Goal: Task Accomplishment & Management: Use online tool/utility

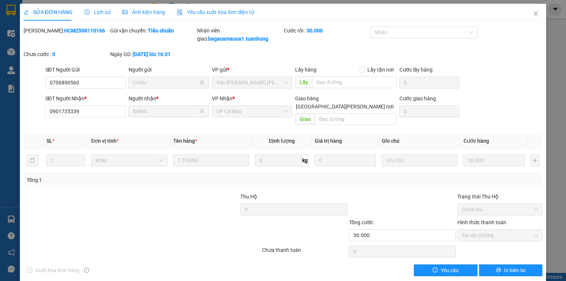
scroll to position [1, 0]
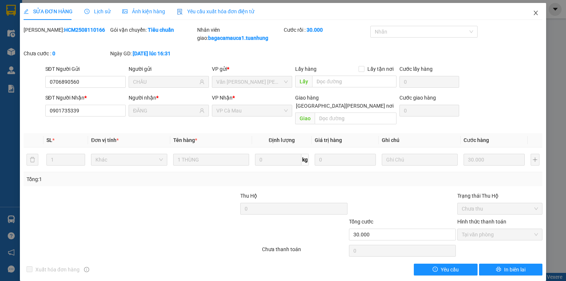
click at [533, 13] on icon "close" at bounding box center [536, 13] width 6 height 6
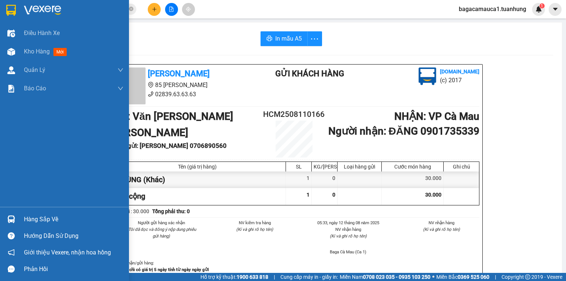
click at [36, 218] on div "Hàng sắp về" at bounding box center [74, 219] width 100 height 11
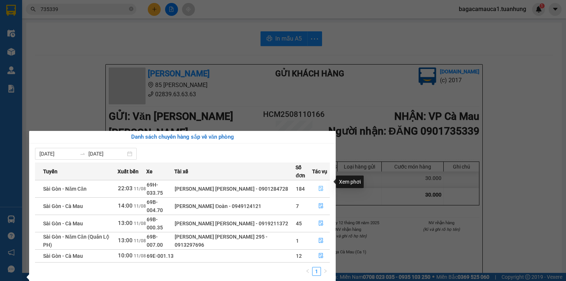
click at [321, 186] on icon "file-done" at bounding box center [321, 188] width 5 height 5
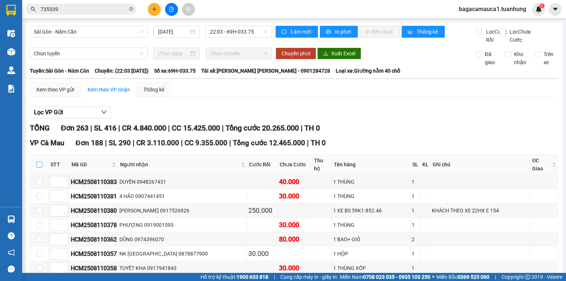
click at [38, 167] on input "checkbox" at bounding box center [39, 164] width 6 height 6
checkbox input "true"
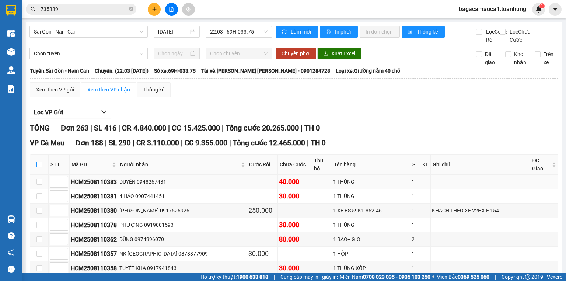
checkbox input "true"
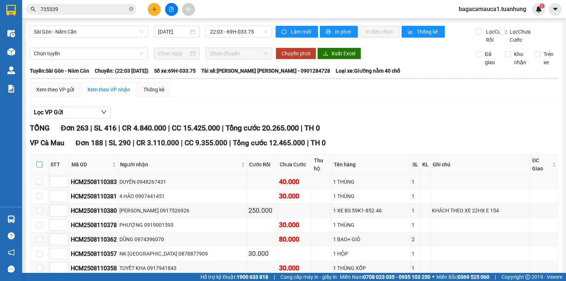
checkbox input "true"
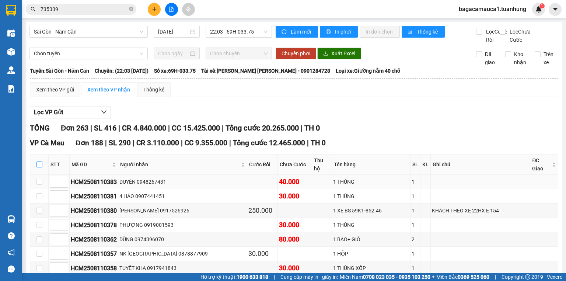
checkbox input "true"
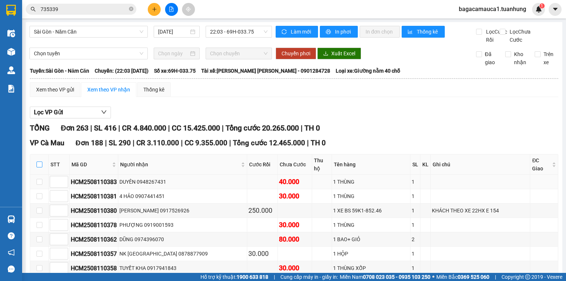
checkbox input "true"
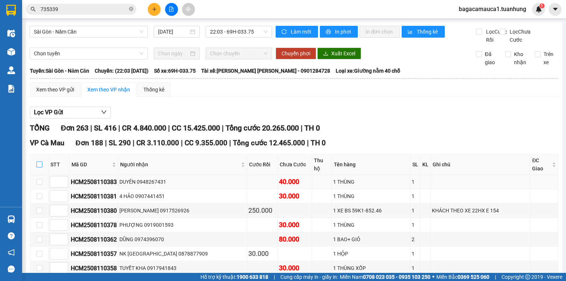
checkbox input "true"
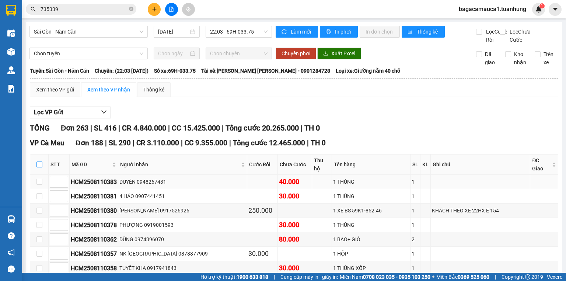
checkbox input "true"
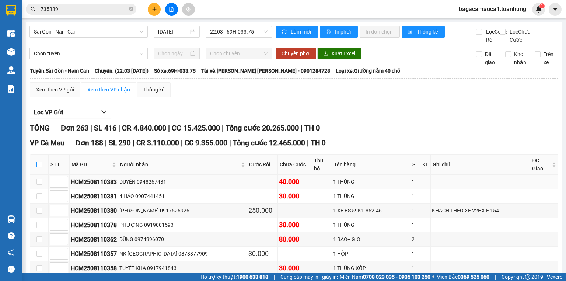
checkbox input "true"
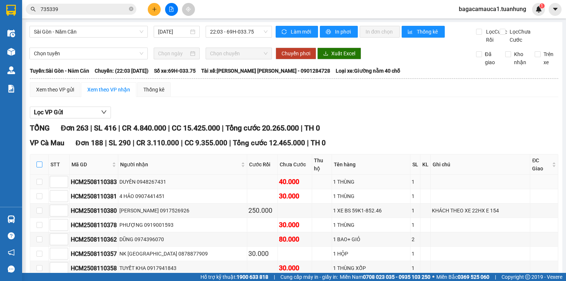
checkbox input "true"
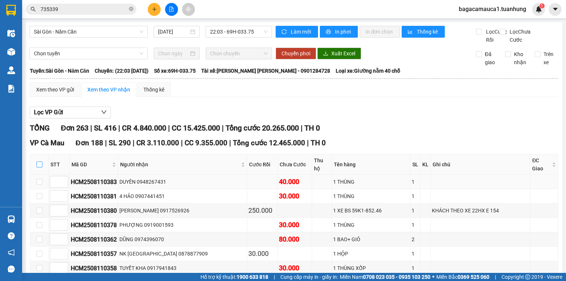
checkbox input "true"
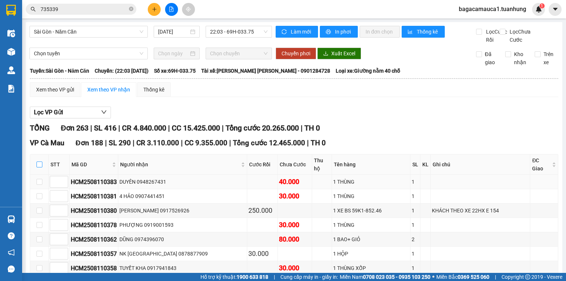
checkbox input "true"
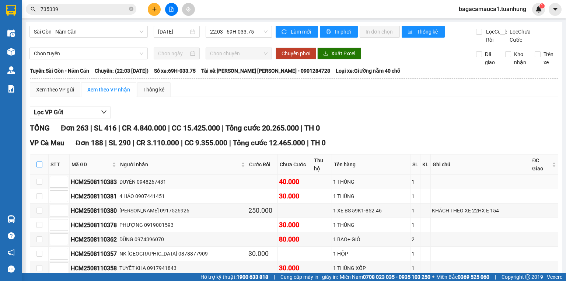
checkbox input "true"
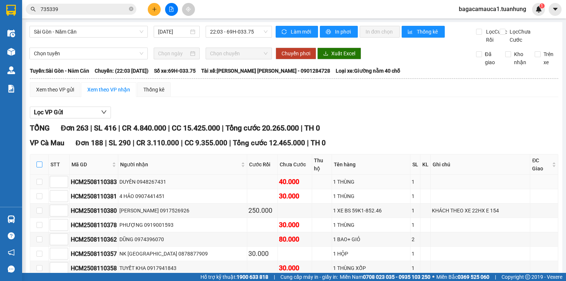
checkbox input "true"
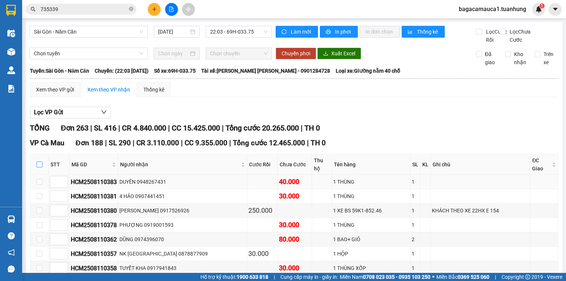
checkbox input "true"
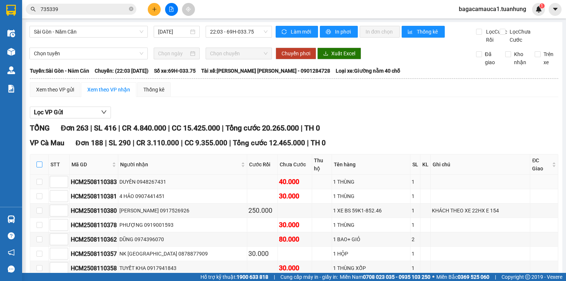
checkbox input "true"
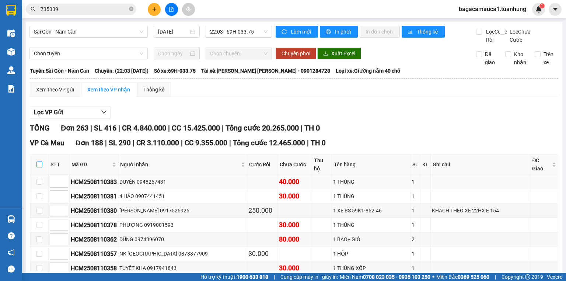
checkbox input "true"
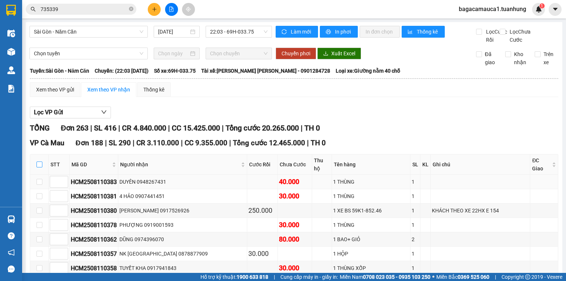
checkbox input "true"
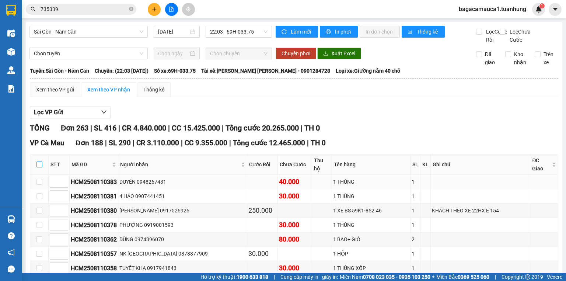
checkbox input "true"
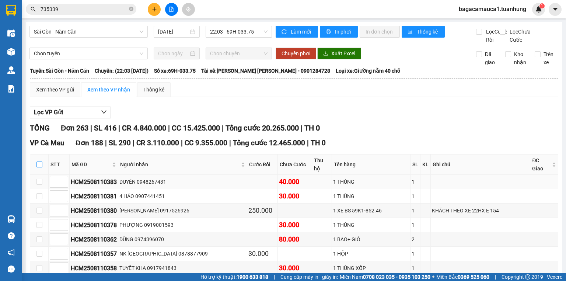
checkbox input "true"
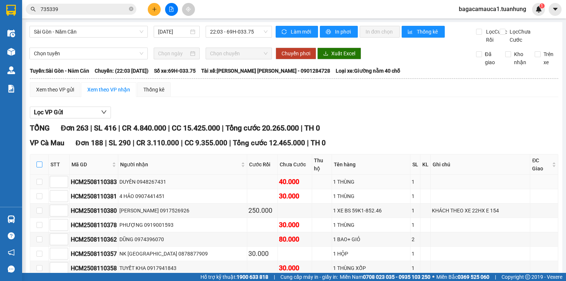
checkbox input "true"
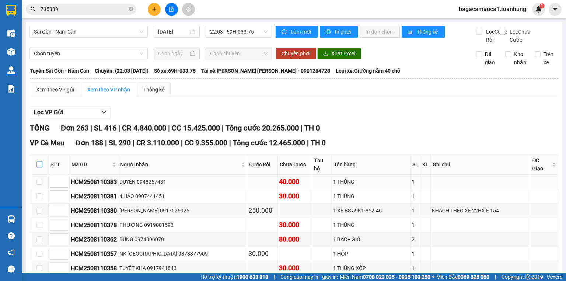
checkbox input "true"
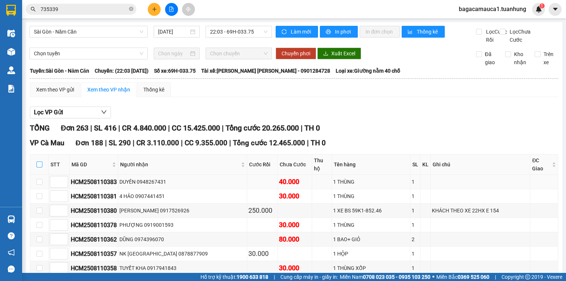
checkbox input "true"
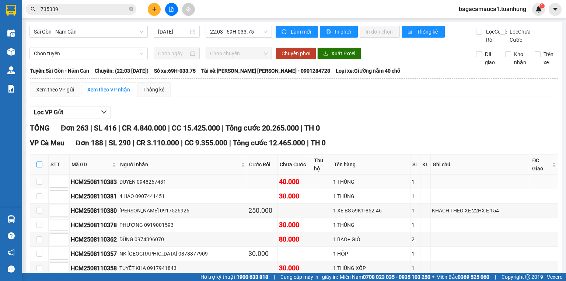
checkbox input "true"
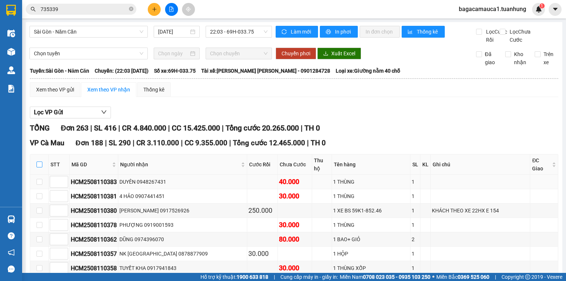
checkbox input "true"
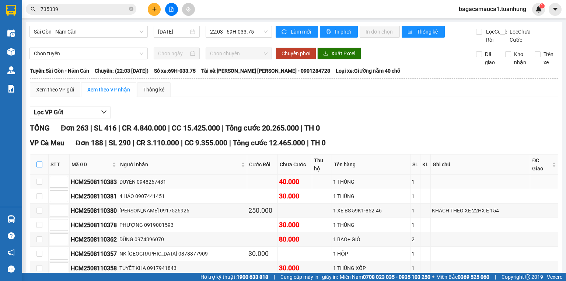
checkbox input "true"
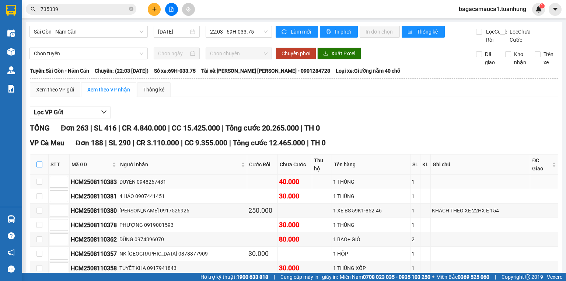
checkbox input "true"
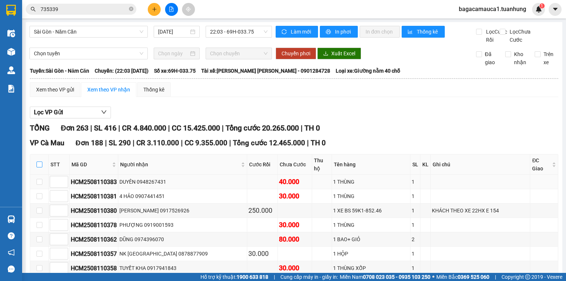
checkbox input "true"
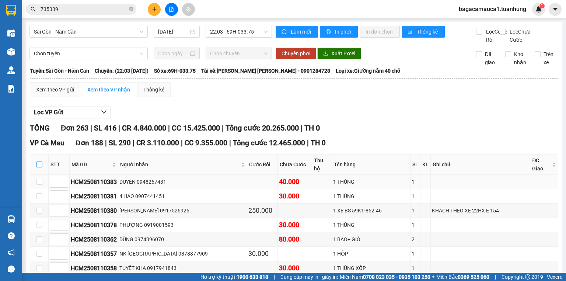
checkbox input "true"
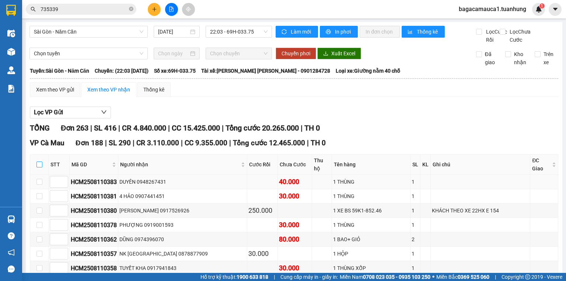
checkbox input "true"
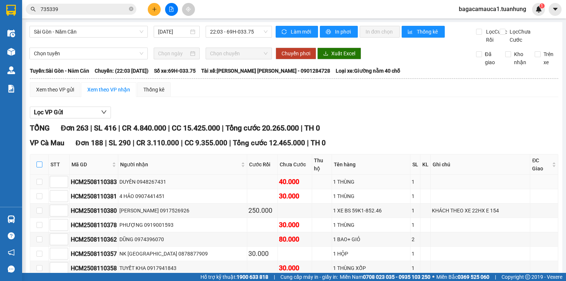
checkbox input "true"
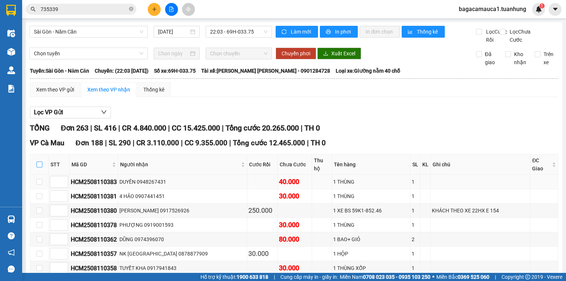
checkbox input "true"
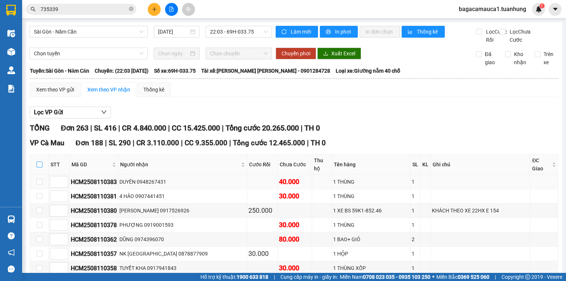
checkbox input "true"
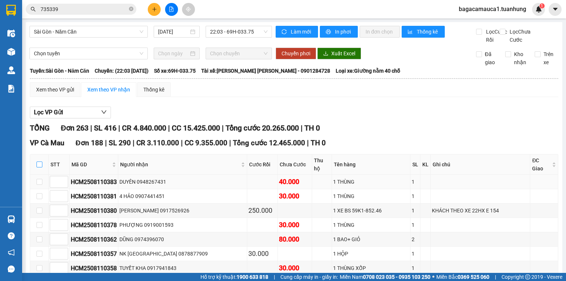
checkbox input "true"
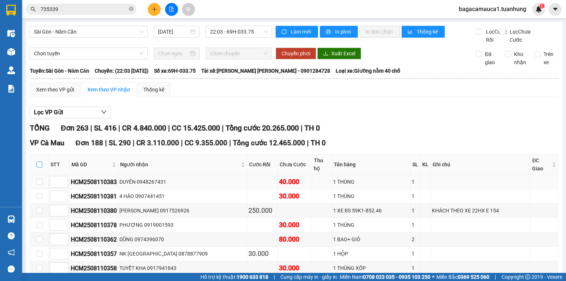
checkbox input "true"
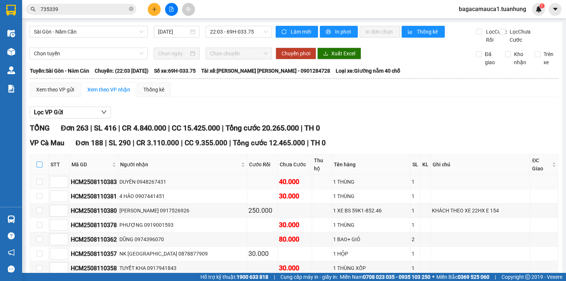
checkbox input "true"
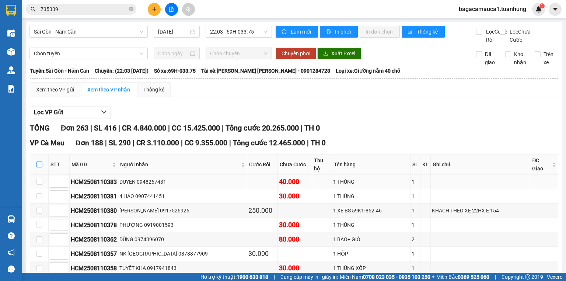
checkbox input "true"
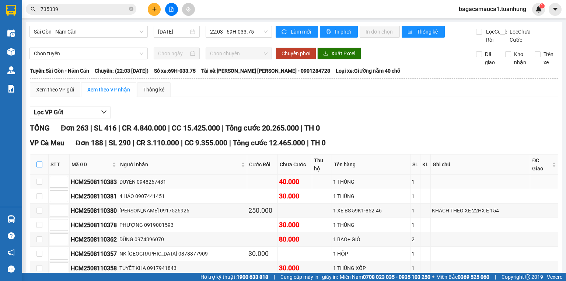
checkbox input "true"
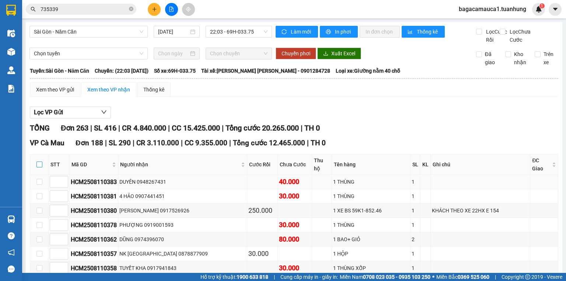
checkbox input "true"
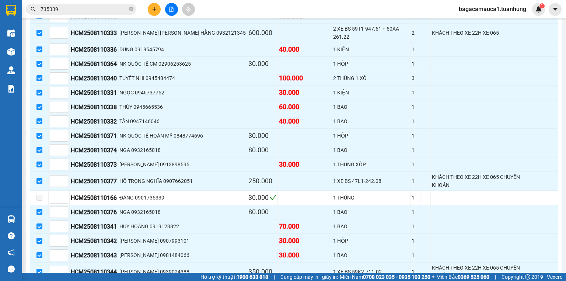
scroll to position [2713, 0]
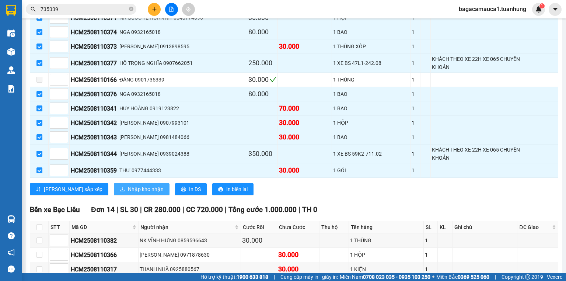
click at [128, 185] on span "Nhập kho nhận" at bounding box center [146, 189] width 36 height 8
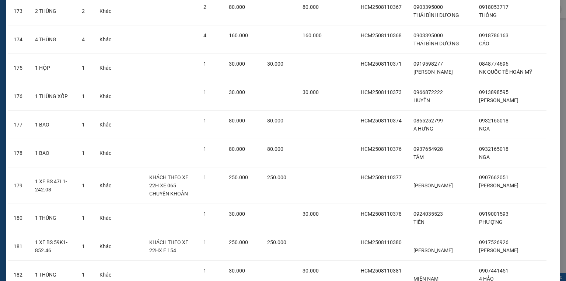
scroll to position [5084, 0]
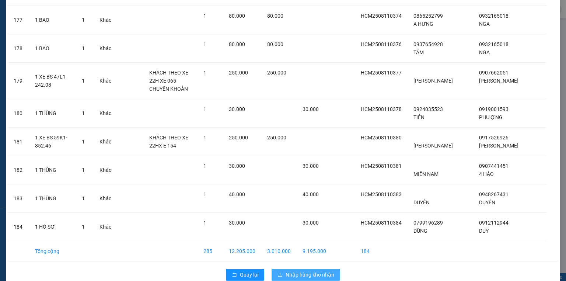
click at [287, 271] on span "Nhập hàng kho nhận" at bounding box center [310, 275] width 49 height 8
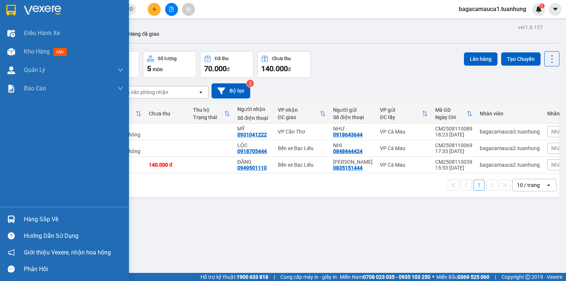
click at [12, 219] on img at bounding box center [11, 219] width 8 height 8
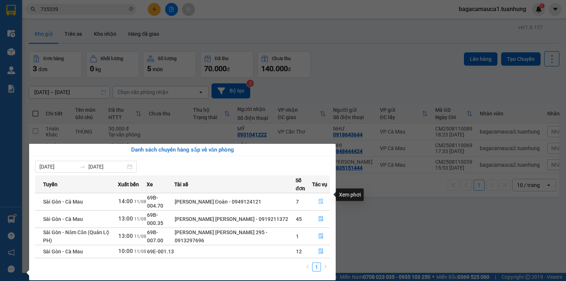
click at [320, 199] on icon "file-done" at bounding box center [321, 201] width 5 height 5
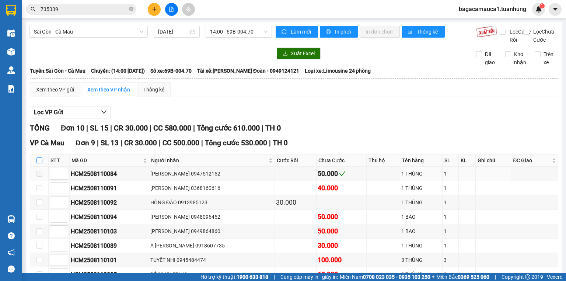
click at [38, 163] on input "checkbox" at bounding box center [39, 160] width 6 height 6
checkbox input "true"
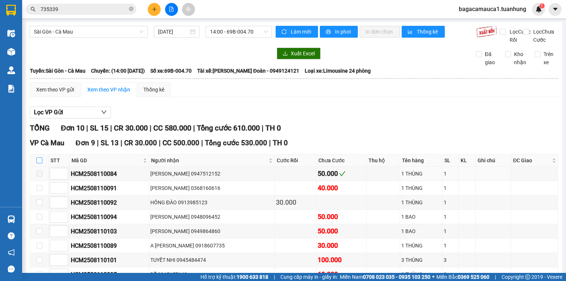
checkbox input "true"
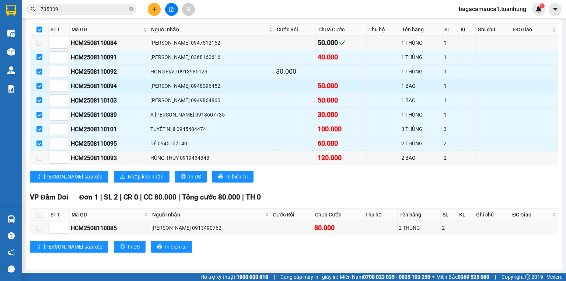
scroll to position [136, 0]
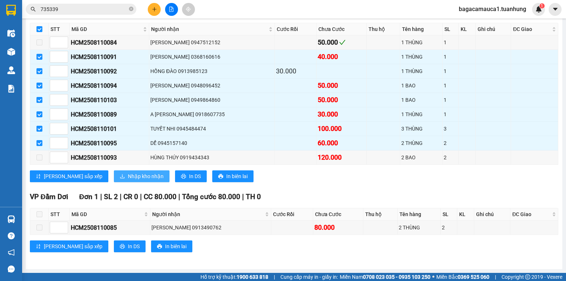
click at [128, 177] on span "Nhập kho nhận" at bounding box center [146, 176] width 36 height 8
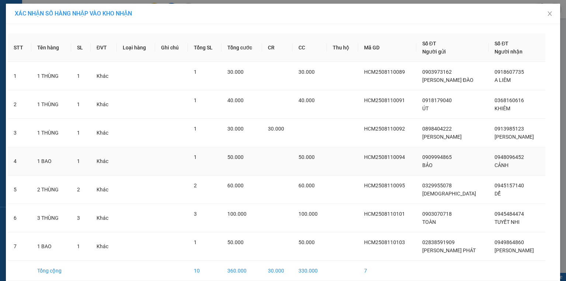
scroll to position [32, 0]
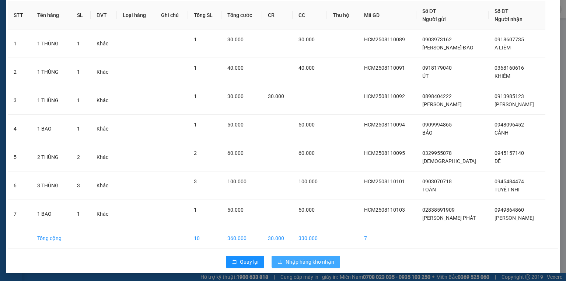
click at [320, 262] on span "Nhập hàng kho nhận" at bounding box center [310, 262] width 49 height 8
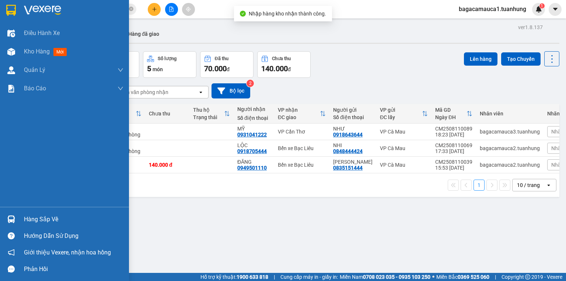
click at [32, 218] on div "Hàng sắp về" at bounding box center [74, 219] width 100 height 11
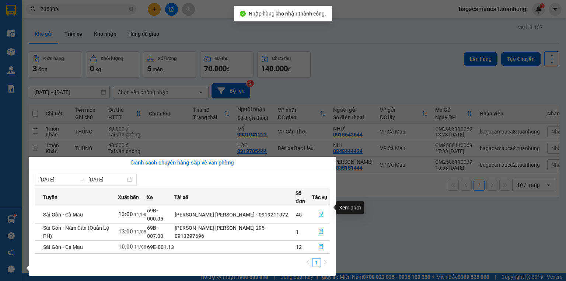
click at [319, 212] on icon "file-done" at bounding box center [321, 214] width 5 height 5
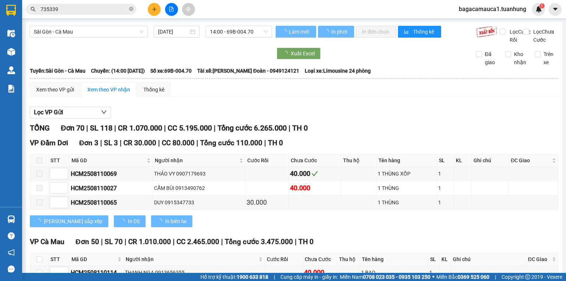
click at [41, 163] on span at bounding box center [39, 160] width 6 height 6
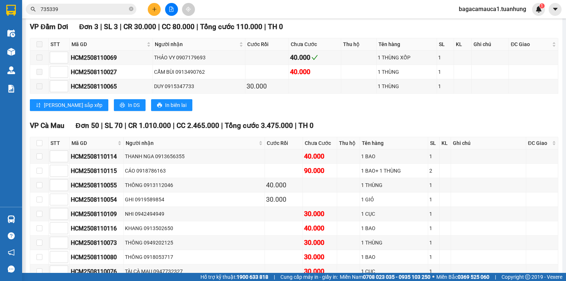
scroll to position [118, 0]
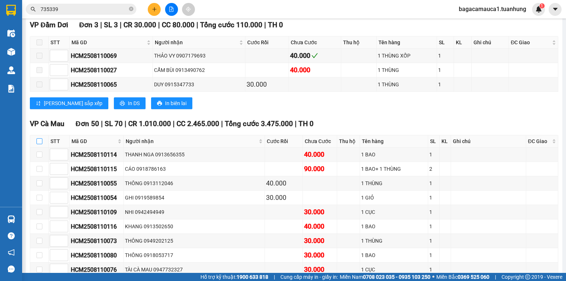
click at [39, 144] on input "checkbox" at bounding box center [39, 141] width 6 height 6
checkbox input "true"
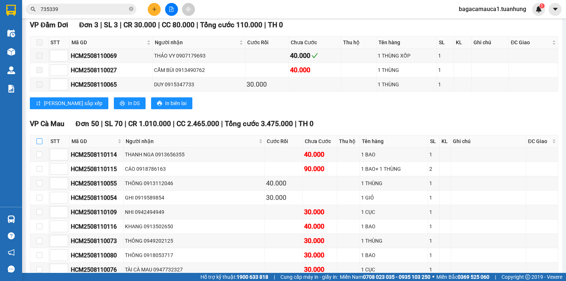
checkbox input "true"
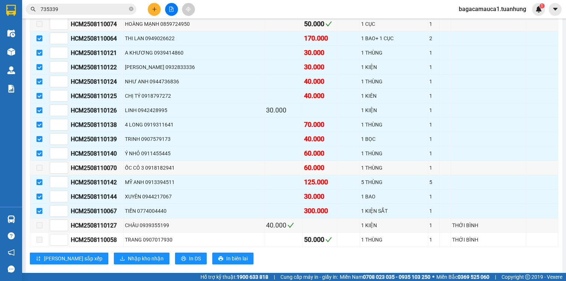
scroll to position [826, 0]
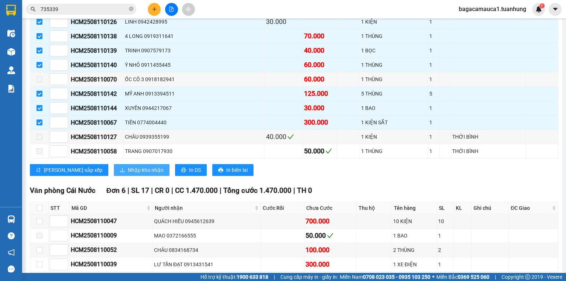
click at [128, 166] on span "Nhập kho nhận" at bounding box center [146, 170] width 36 height 8
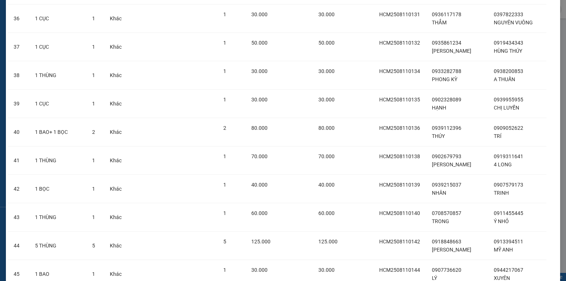
scroll to position [1116, 0]
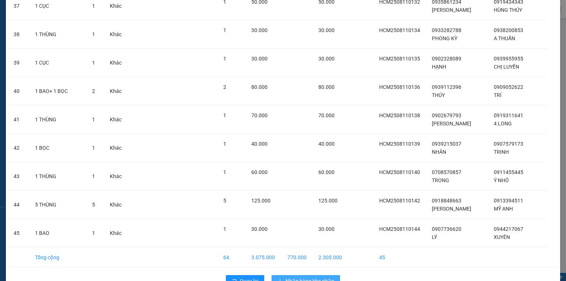
click at [281, 275] on button "Nhập hàng kho nhận" at bounding box center [306, 281] width 69 height 12
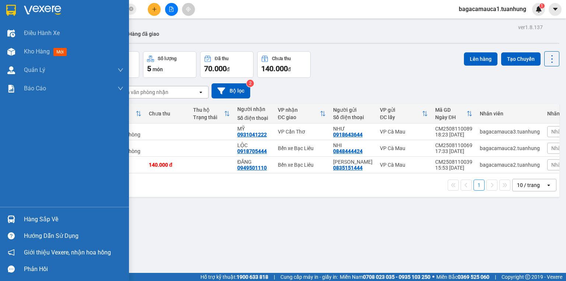
click at [29, 219] on div "Hàng sắp về" at bounding box center [74, 219] width 100 height 11
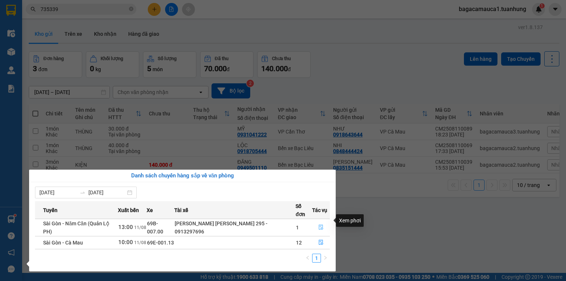
click at [320, 225] on icon "file-done" at bounding box center [321, 227] width 5 height 5
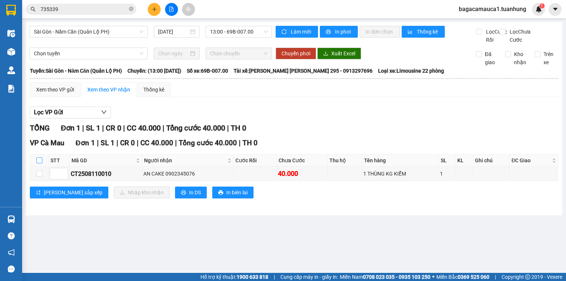
click at [38, 163] on input "checkbox" at bounding box center [39, 160] width 6 height 6
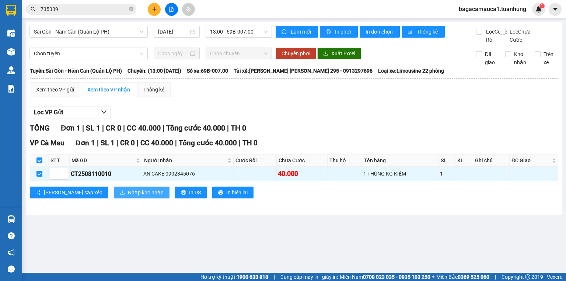
click at [128, 196] on span "Nhập kho nhận" at bounding box center [146, 192] width 36 height 8
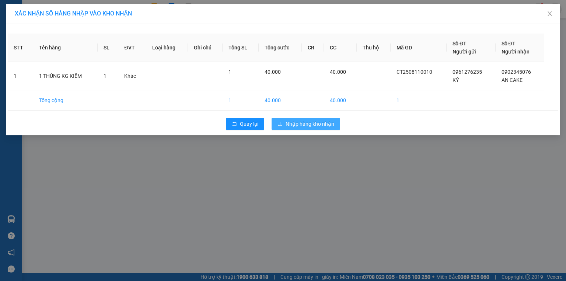
click at [279, 123] on icon "download" at bounding box center [280, 123] width 5 height 5
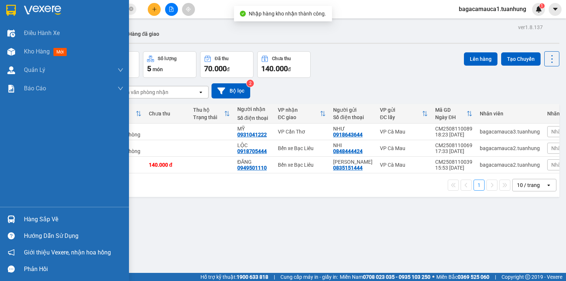
click at [30, 219] on div "Hàng sắp về" at bounding box center [74, 219] width 100 height 11
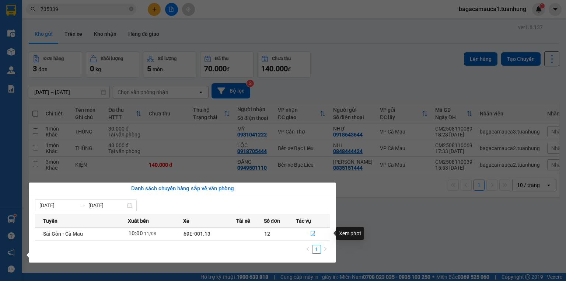
click at [313, 233] on icon "file-done" at bounding box center [312, 233] width 5 height 5
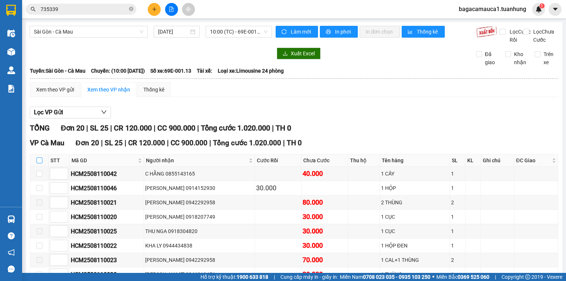
click at [40, 163] on input "checkbox" at bounding box center [39, 160] width 6 height 6
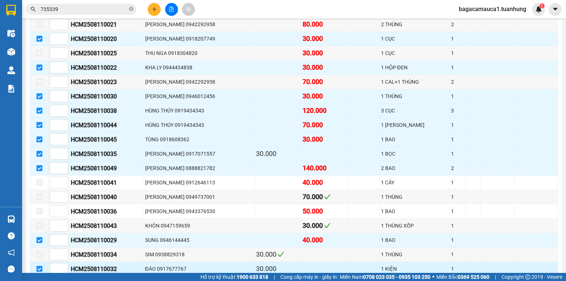
scroll to position [222, 0]
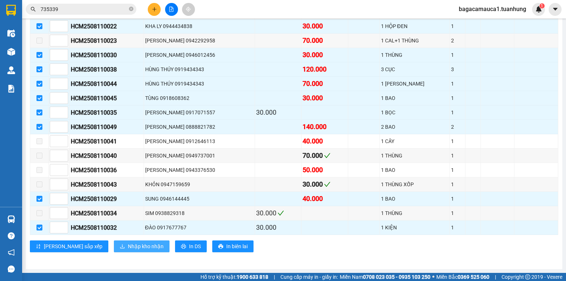
click at [128, 246] on span "Nhập kho nhận" at bounding box center [146, 246] width 36 height 8
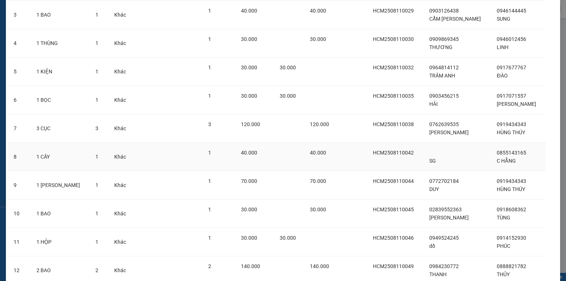
scroll to position [174, 0]
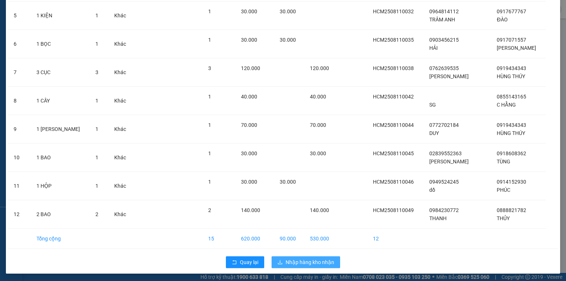
click at [304, 262] on span "Nhập hàng kho nhận" at bounding box center [310, 262] width 49 height 8
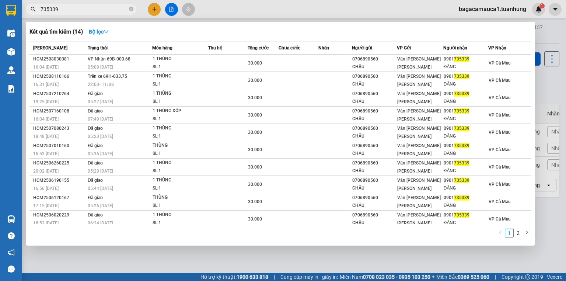
click at [86, 7] on input "735339" at bounding box center [84, 9] width 87 height 8
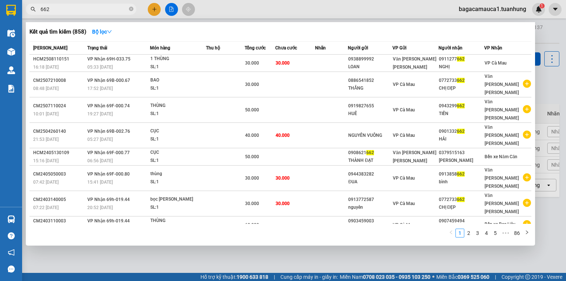
click at [292, 61] on td "30.000" at bounding box center [295, 63] width 40 height 17
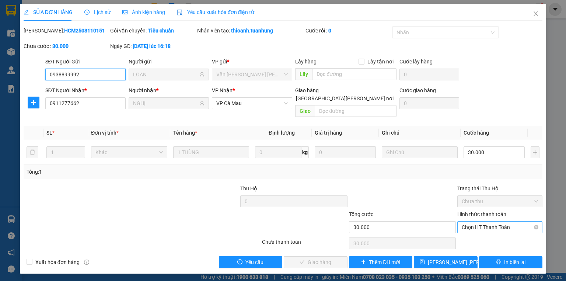
click at [498, 222] on span "Chọn HT Thanh Toán" at bounding box center [500, 227] width 76 height 11
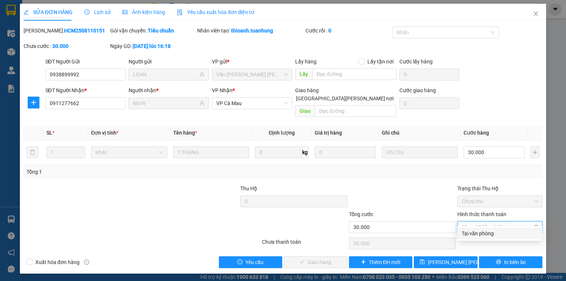
click at [487, 229] on div "Tại văn phòng" at bounding box center [500, 233] width 76 height 8
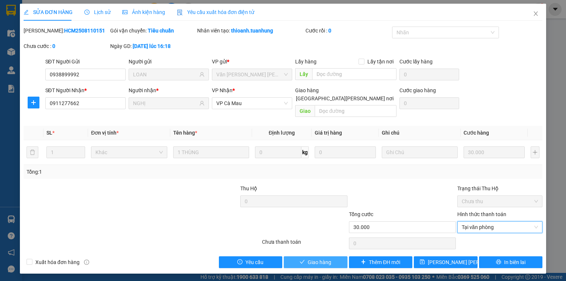
click at [316, 258] on span "Giao hàng" at bounding box center [320, 262] width 24 height 8
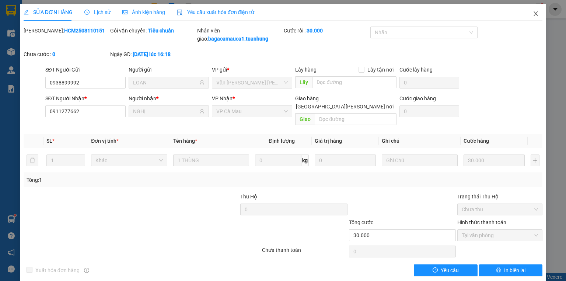
click at [533, 13] on icon "close" at bounding box center [536, 14] width 6 height 6
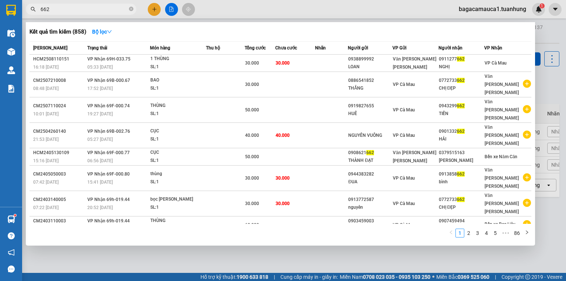
click at [128, 7] on span "662" at bounding box center [81, 9] width 111 height 11
click at [123, 9] on input "662" at bounding box center [84, 9] width 87 height 8
drag, startPoint x: 131, startPoint y: 8, endPoint x: 125, endPoint y: 9, distance: 5.9
click at [131, 8] on icon "close-circle" at bounding box center [131, 9] width 4 height 4
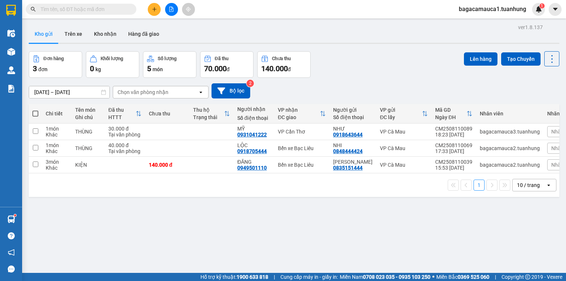
click at [125, 9] on input "text" at bounding box center [84, 9] width 87 height 8
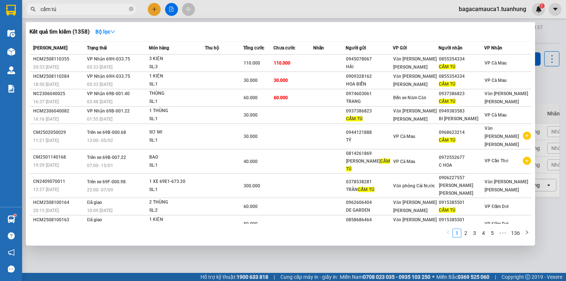
click at [279, 54] on th "Chưa cước" at bounding box center [293, 48] width 39 height 13
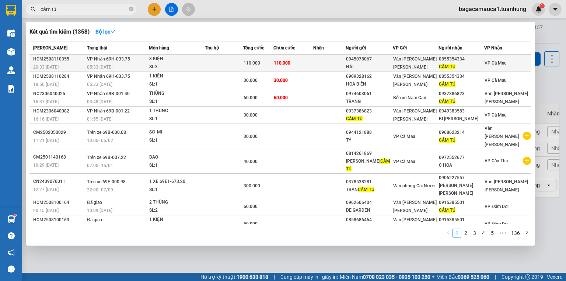
click at [279, 60] on span "110.000" at bounding box center [282, 62] width 17 height 5
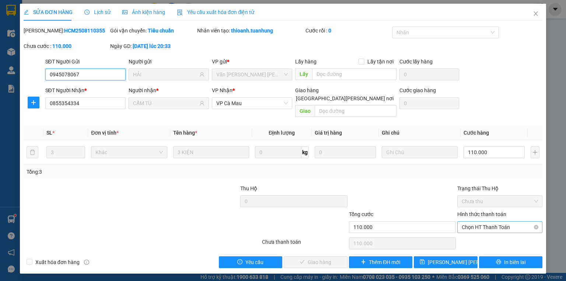
click at [491, 222] on span "Chọn HT Thanh Toán" at bounding box center [500, 227] width 76 height 11
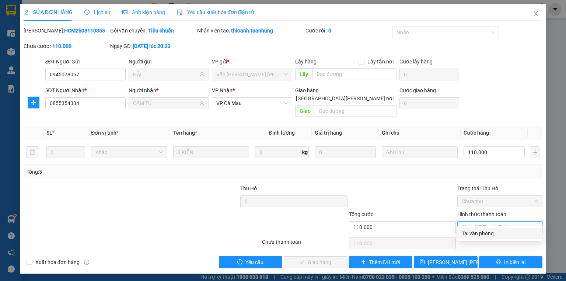
click at [488, 232] on div "Tại văn phòng" at bounding box center [500, 233] width 76 height 8
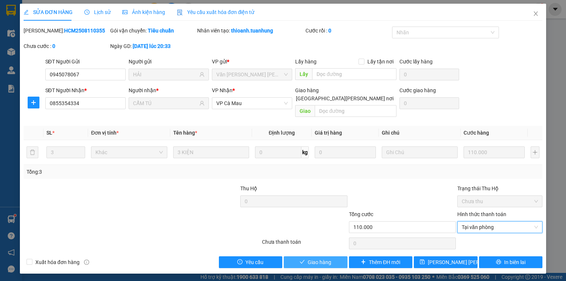
click at [299, 256] on button "Giao hàng" at bounding box center [316, 262] width 64 height 12
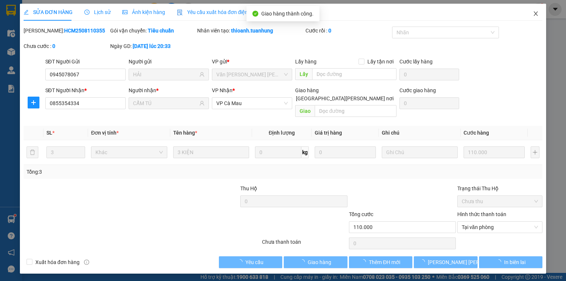
click at [537, 13] on icon "close" at bounding box center [536, 14] width 6 height 6
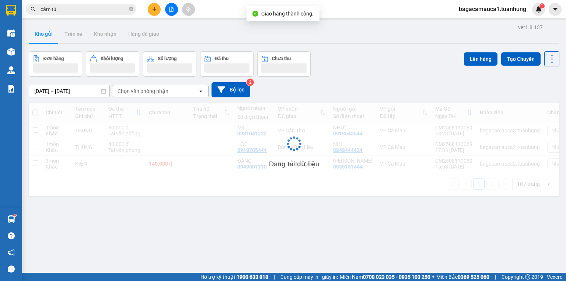
click at [94, 12] on input "cẩm tú" at bounding box center [84, 9] width 87 height 8
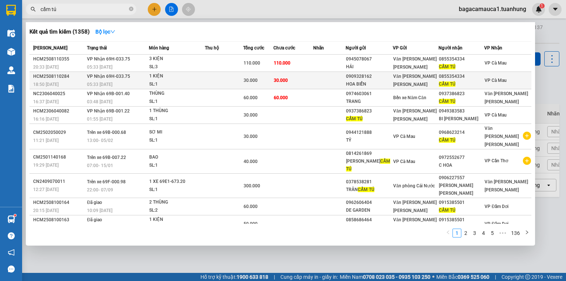
click at [274, 83] on div "30.000" at bounding box center [259, 80] width 30 height 8
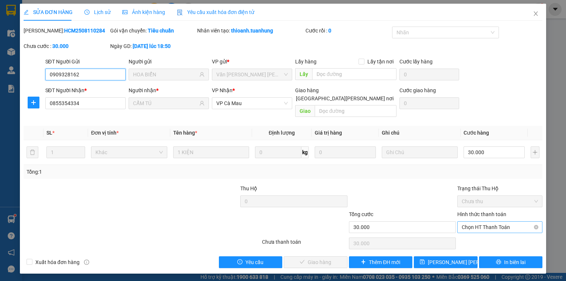
click at [476, 222] on span "Chọn HT Thanh Toán" at bounding box center [500, 227] width 76 height 11
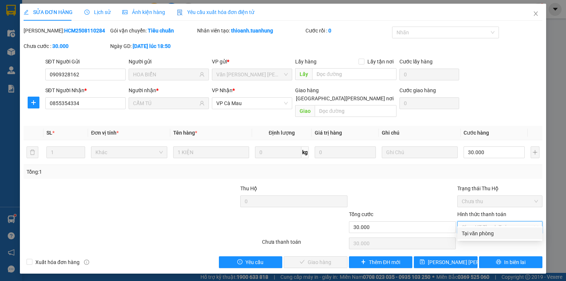
click at [483, 231] on div "Tại văn phòng" at bounding box center [500, 233] width 76 height 8
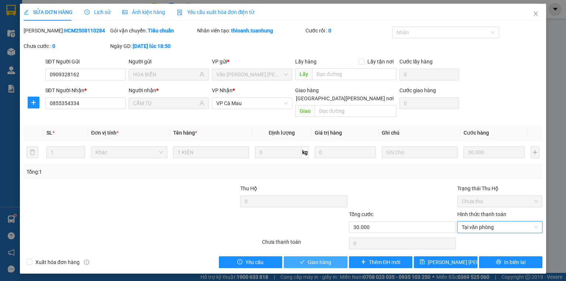
click at [334, 256] on button "Giao hàng" at bounding box center [316, 262] width 64 height 12
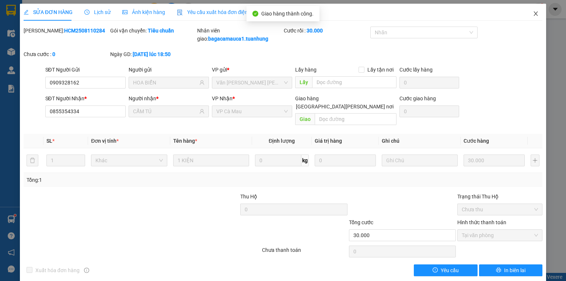
click at [534, 14] on icon "close" at bounding box center [536, 13] width 4 height 4
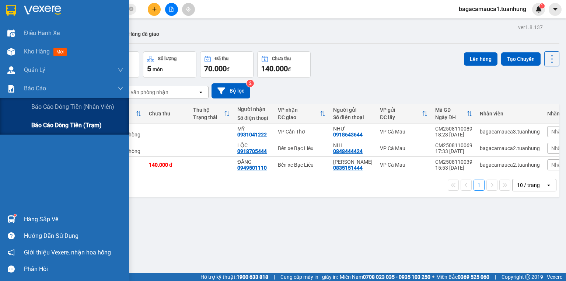
click at [54, 125] on span "Báo cáo dòng tiền (trạm)" at bounding box center [66, 125] width 70 height 9
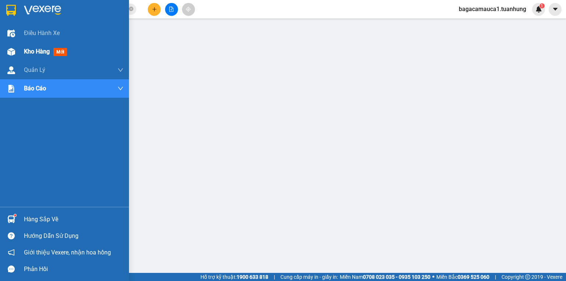
click at [44, 49] on span "Kho hàng" at bounding box center [37, 51] width 26 height 7
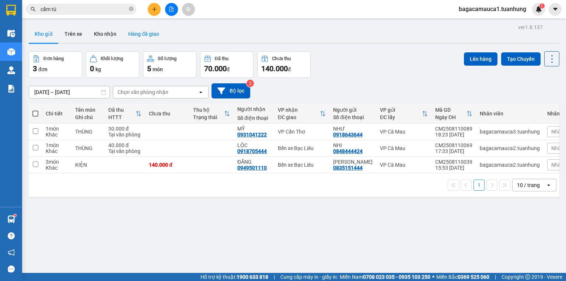
click at [139, 34] on button "Hàng đã giao" at bounding box center [143, 34] width 43 height 18
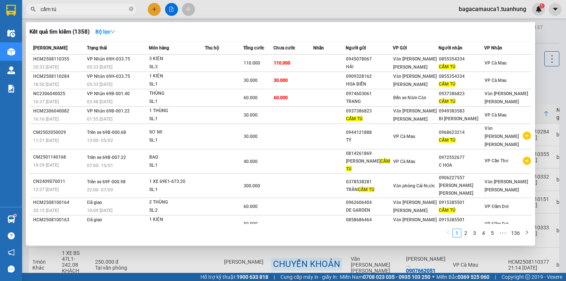
click at [96, 8] on input "cẩm tú" at bounding box center [84, 9] width 87 height 8
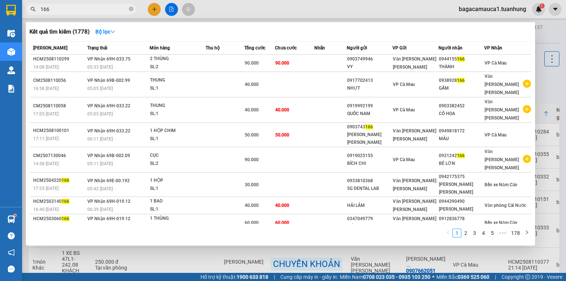
click at [289, 62] on span "90.000" at bounding box center [282, 62] width 14 height 5
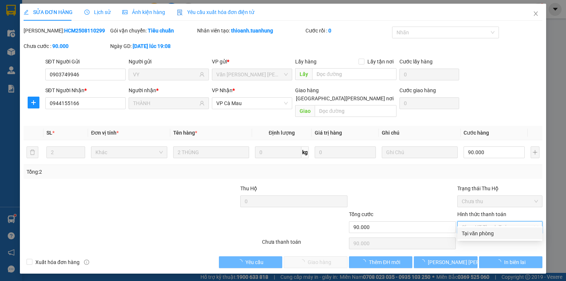
click at [482, 231] on div "Tại văn phòng" at bounding box center [500, 233] width 76 height 8
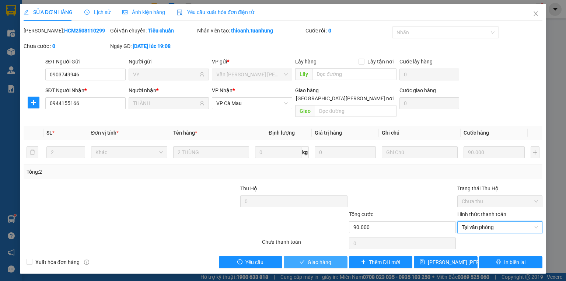
click at [313, 258] on span "Giao hàng" at bounding box center [320, 262] width 24 height 8
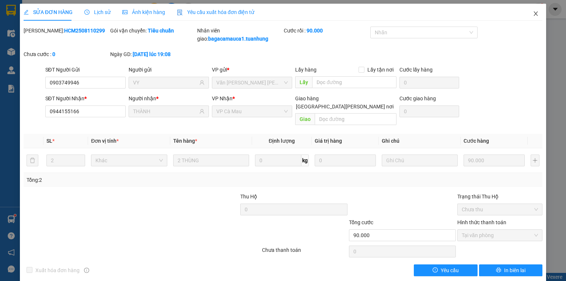
click at [533, 13] on icon "close" at bounding box center [536, 14] width 6 height 6
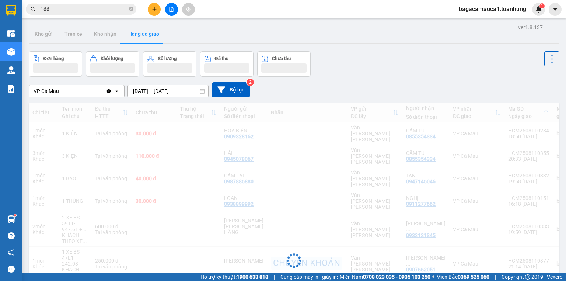
click at [95, 10] on input "166" at bounding box center [84, 9] width 87 height 8
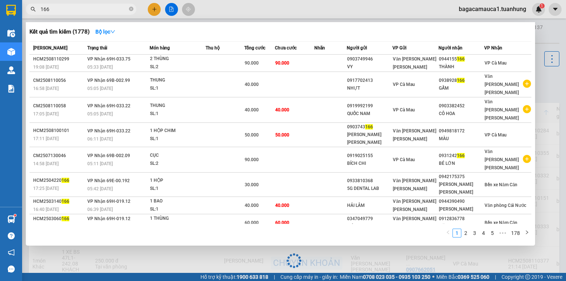
click at [95, 10] on input "166" at bounding box center [84, 9] width 87 height 8
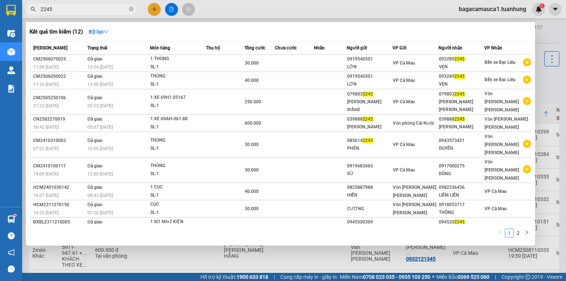
click at [86, 8] on input "2245" at bounding box center [84, 9] width 87 height 8
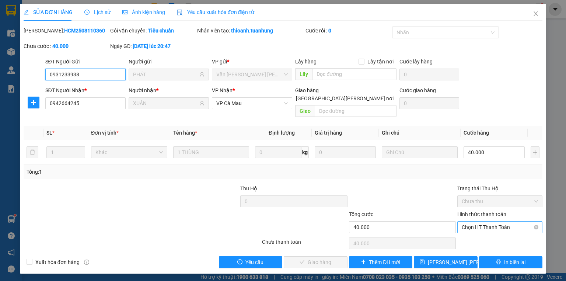
click at [483, 222] on span "Chọn HT Thanh Toán" at bounding box center [500, 227] width 76 height 11
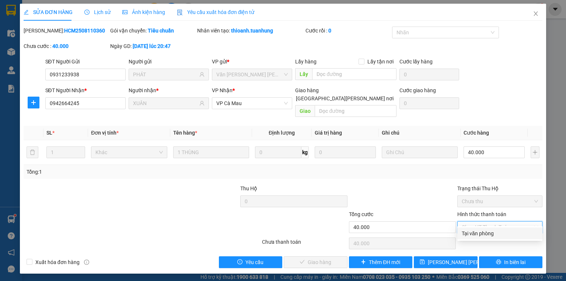
click at [482, 229] on div "Tại văn phòng" at bounding box center [500, 233] width 76 height 8
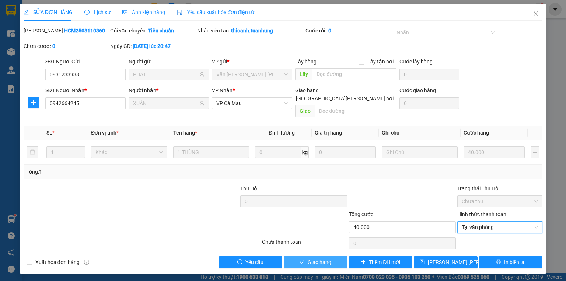
click at [331, 258] on span "Giao hàng" at bounding box center [320, 262] width 24 height 8
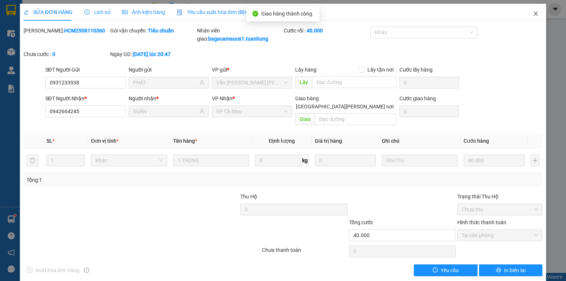
click at [534, 14] on icon "close" at bounding box center [536, 13] width 4 height 4
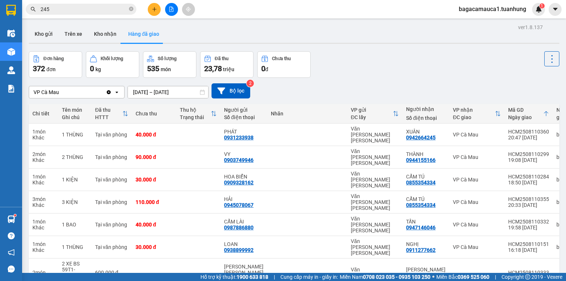
click at [52, 10] on input "245" at bounding box center [84, 9] width 87 height 8
